Goal: Find specific page/section: Find specific page/section

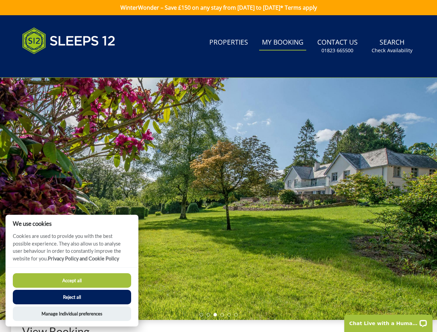
click at [218, 166] on div at bounding box center [218, 199] width 437 height 242
click at [392, 46] on link "Search Check Availability" at bounding box center [392, 46] width 46 height 22
click at [218, 199] on div at bounding box center [218, 199] width 437 height 242
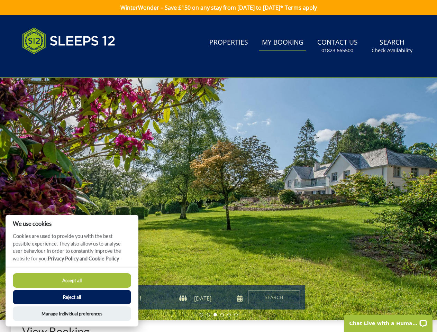
click at [201, 315] on li at bounding box center [200, 314] width 3 height 3
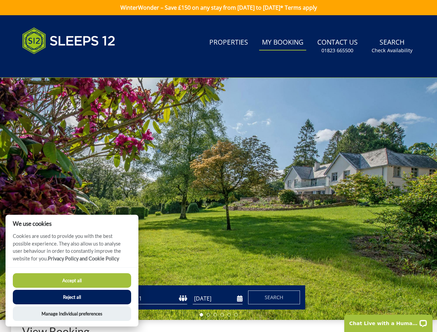
click at [208, 315] on li at bounding box center [207, 314] width 3 height 3
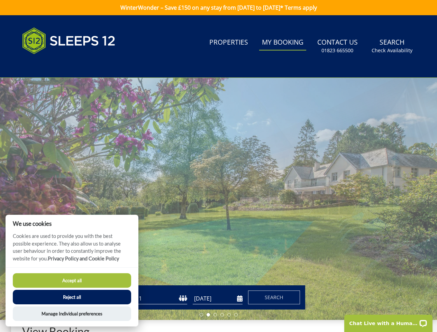
click at [215, 315] on li at bounding box center [214, 314] width 3 height 3
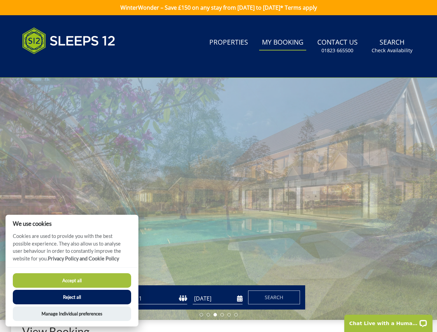
click at [222, 315] on li at bounding box center [221, 314] width 3 height 3
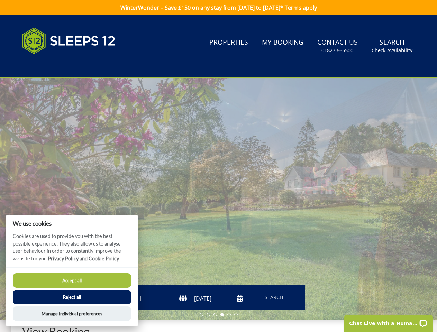
click at [229, 315] on li at bounding box center [228, 314] width 3 height 3
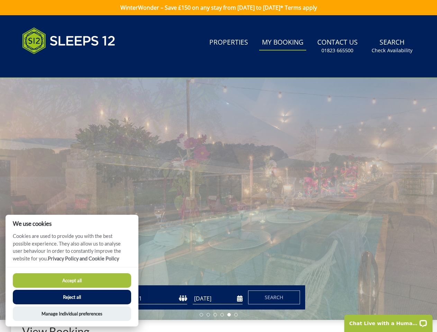
click at [236, 315] on li at bounding box center [235, 314] width 3 height 3
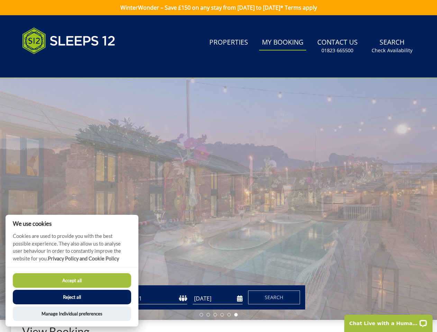
click at [72, 280] on button "Accept all" at bounding box center [72, 280] width 118 height 15
